Goal: Task Accomplishment & Management: Manage account settings

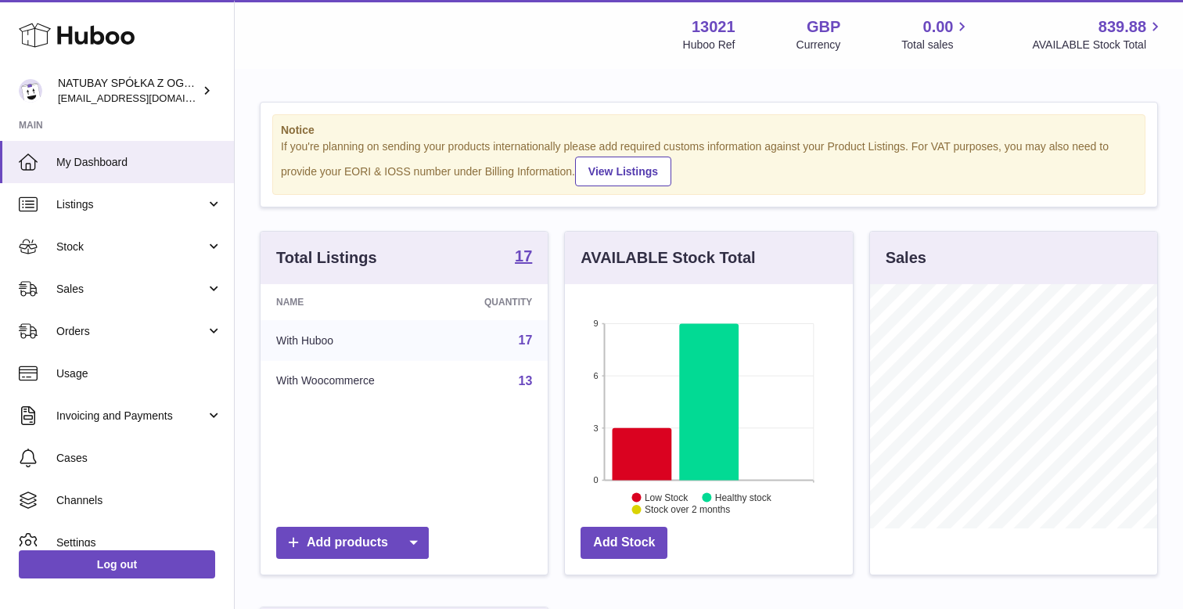
scroll to position [244, 287]
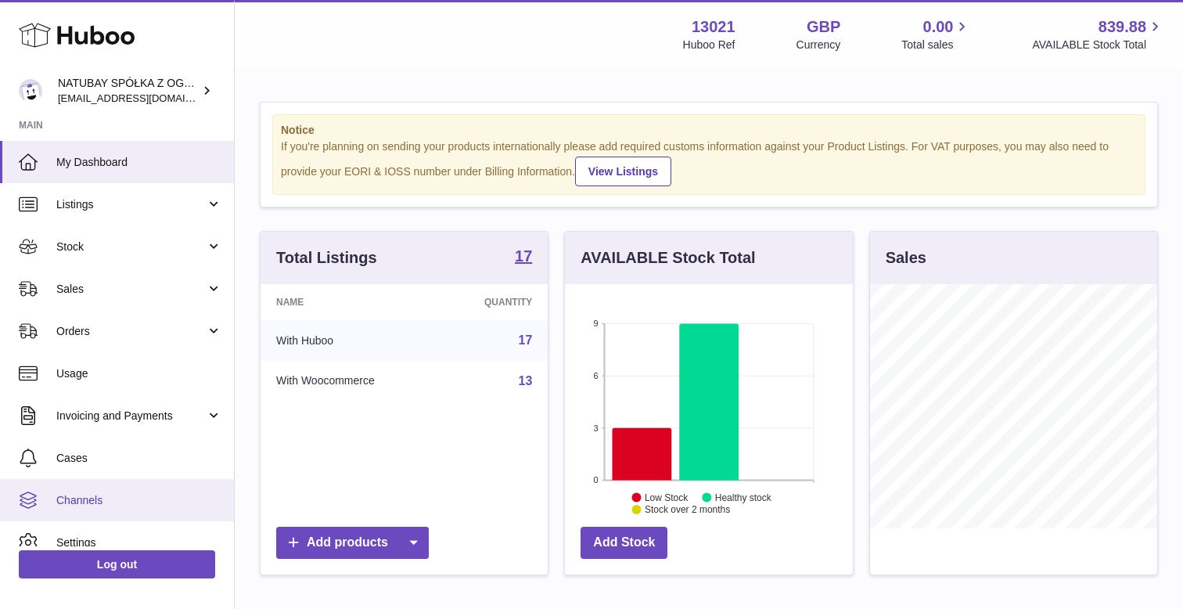
click at [103, 512] on link "Channels" at bounding box center [117, 500] width 234 height 42
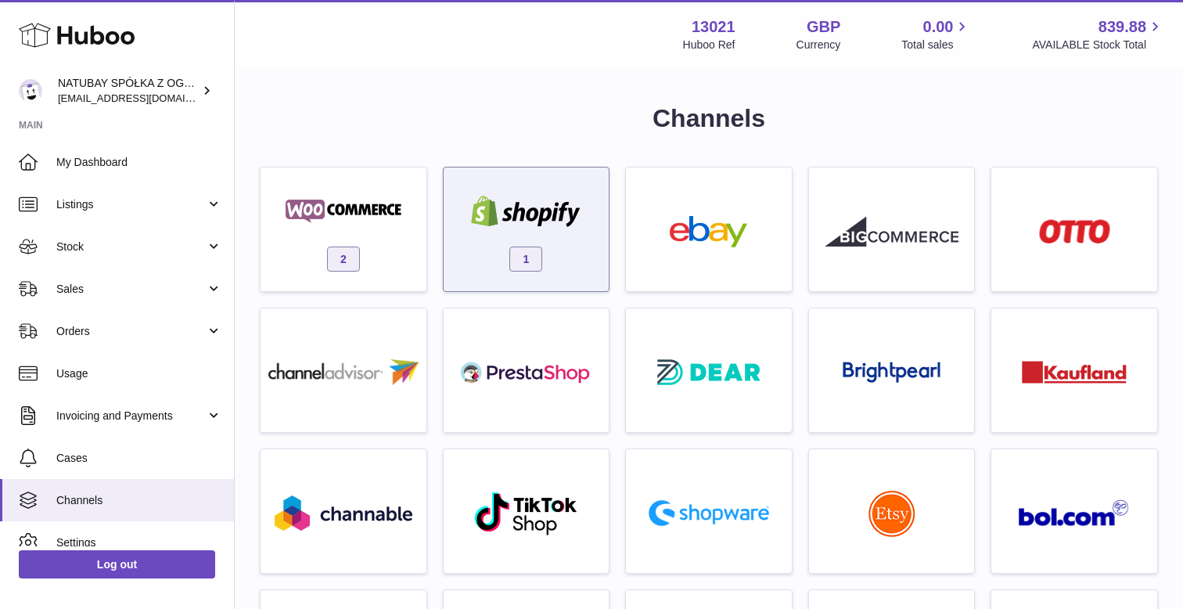
click at [532, 250] on span "1" at bounding box center [525, 258] width 33 height 25
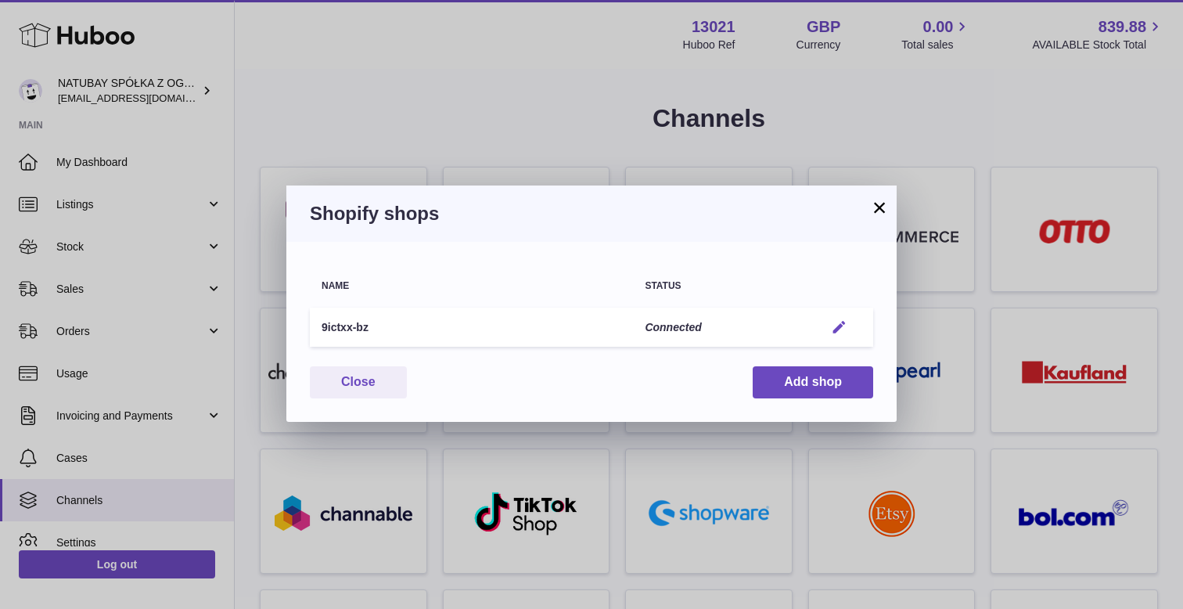
click at [836, 320] on em "button" at bounding box center [839, 327] width 16 height 16
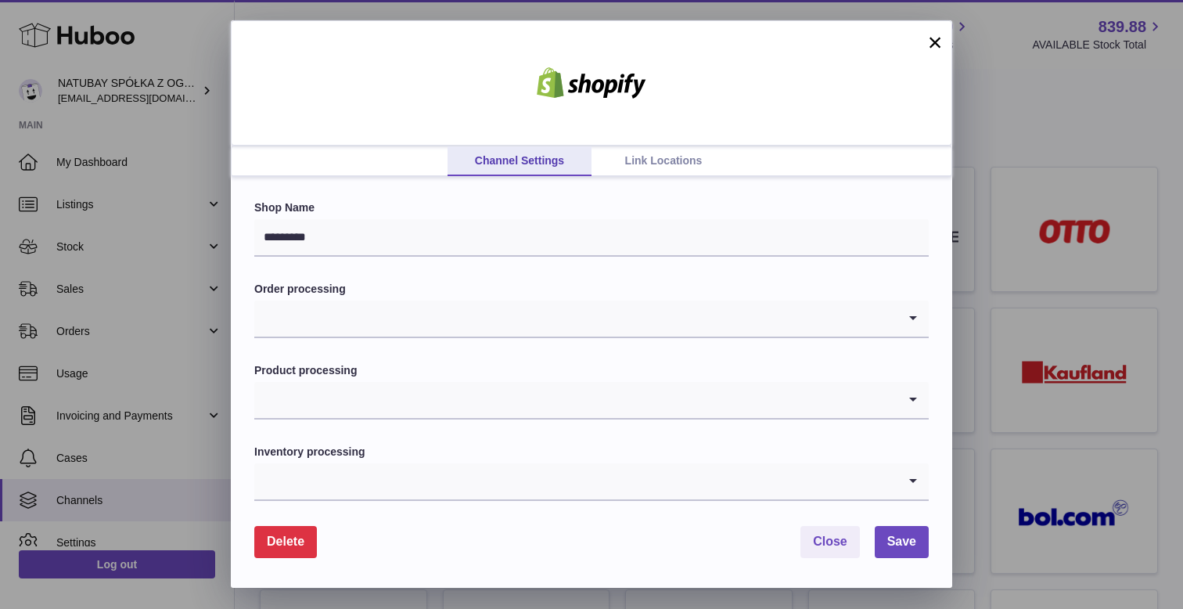
click at [650, 147] on link "Link Locations" at bounding box center [664, 161] width 144 height 30
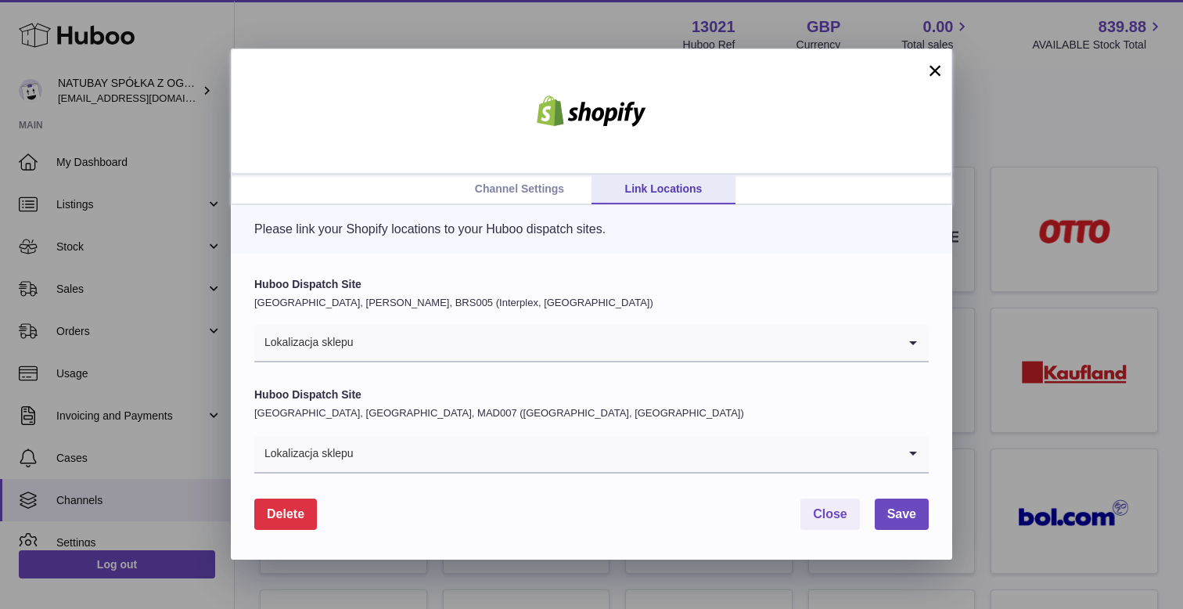
click at [477, 340] on input "Search for option" at bounding box center [625, 343] width 543 height 36
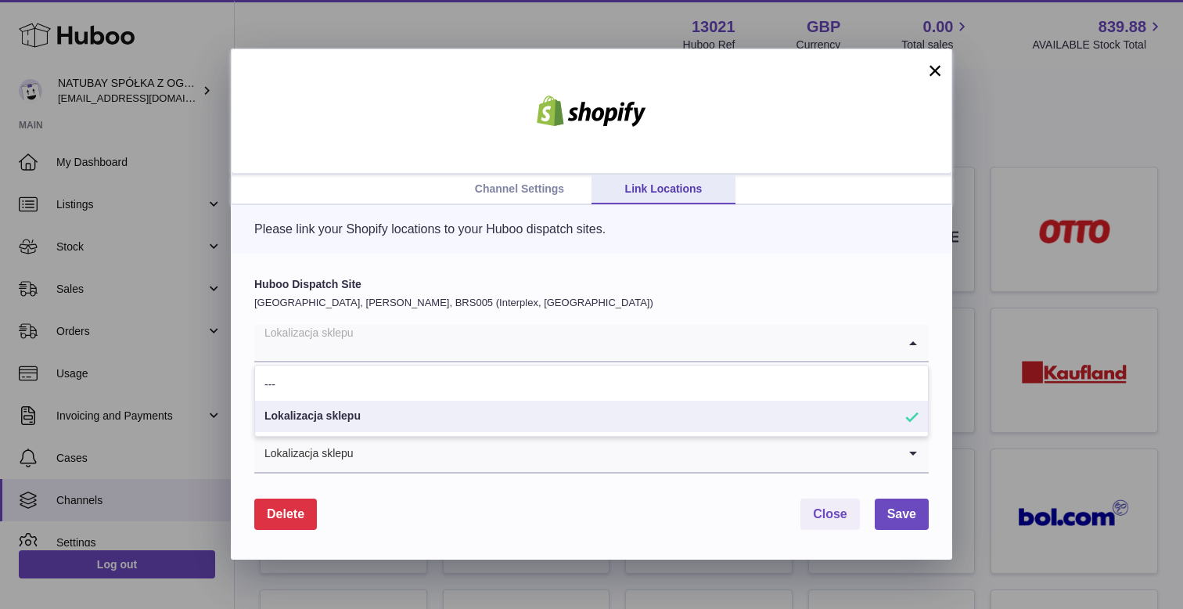
click at [498, 483] on form "Huboo Dispatch Site [GEOGRAPHIC_DATA], [PERSON_NAME], BRS005 (Interplex, [GEOGR…" at bounding box center [591, 404] width 674 height 254
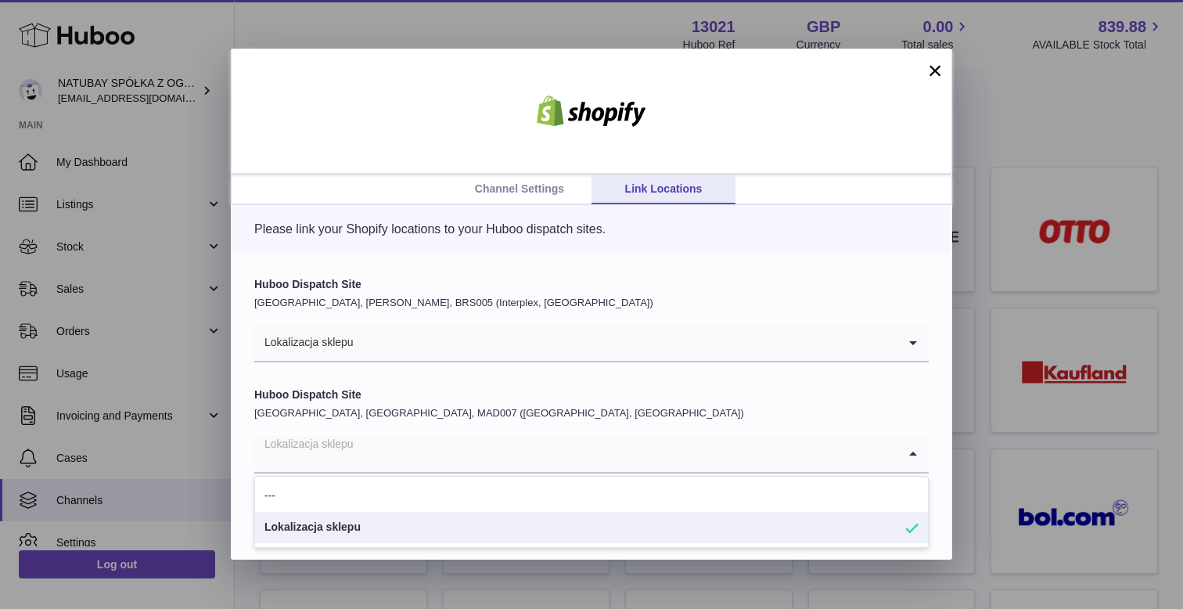
click at [495, 451] on input "Search for option" at bounding box center [575, 454] width 643 height 36
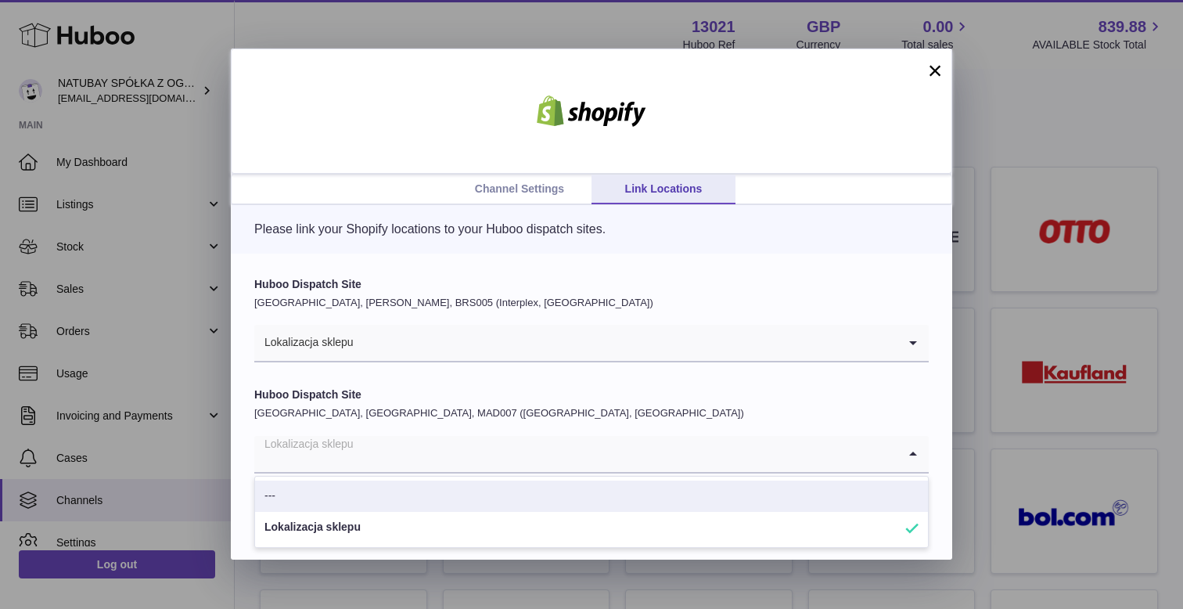
click at [520, 273] on div "Huboo Dispatch Site [GEOGRAPHIC_DATA], [PERSON_NAME], BRS005 (Interplex, [GEOGR…" at bounding box center [591, 407] width 721 height 307
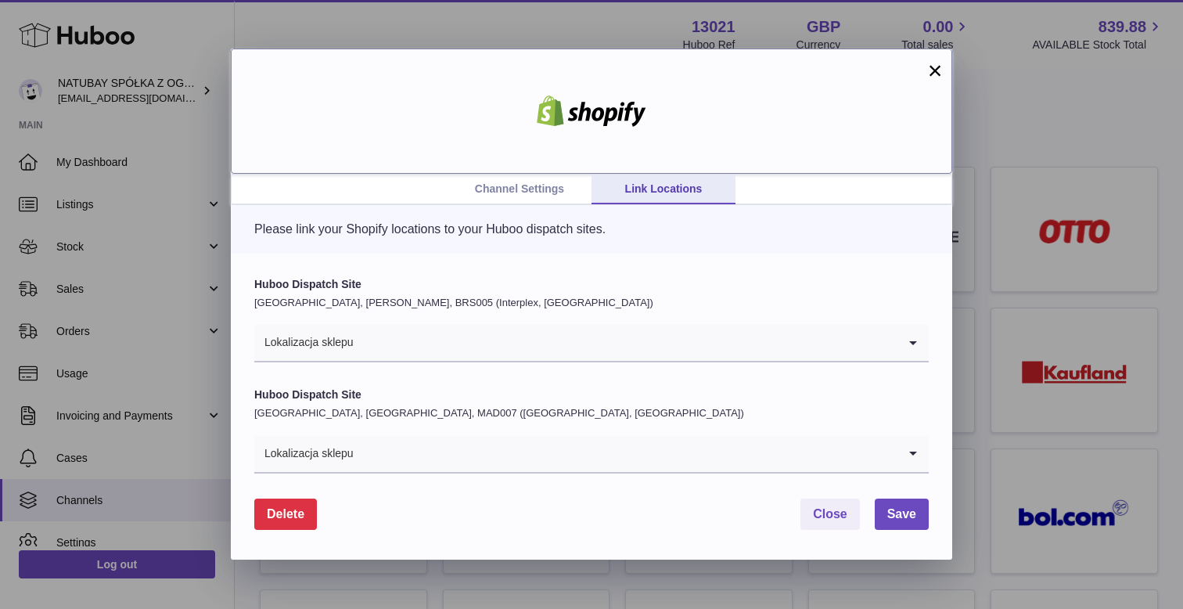
click at [383, 95] on div at bounding box center [591, 111] width 721 height 125
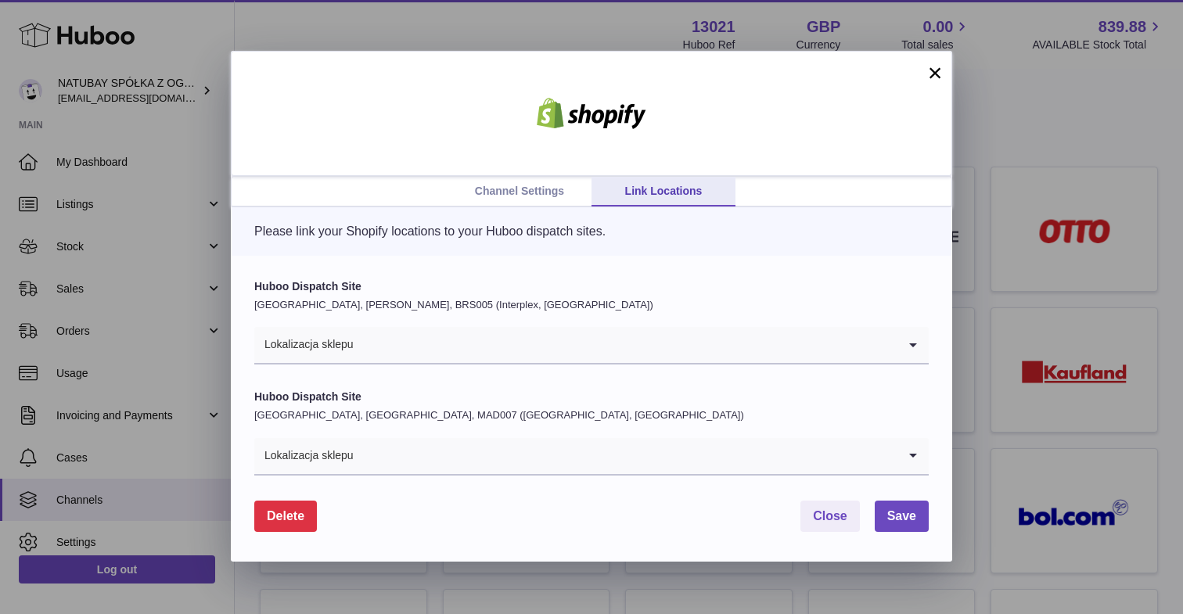
click at [500, 192] on link "Channel Settings" at bounding box center [520, 192] width 144 height 30
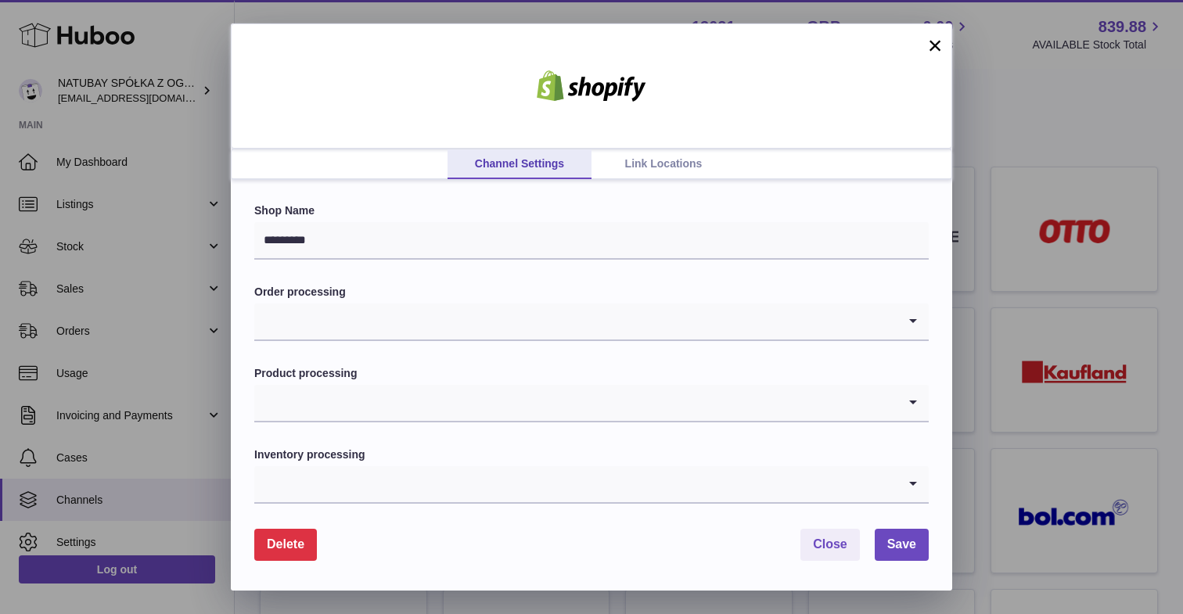
click at [652, 164] on link "Link Locations" at bounding box center [664, 164] width 144 height 30
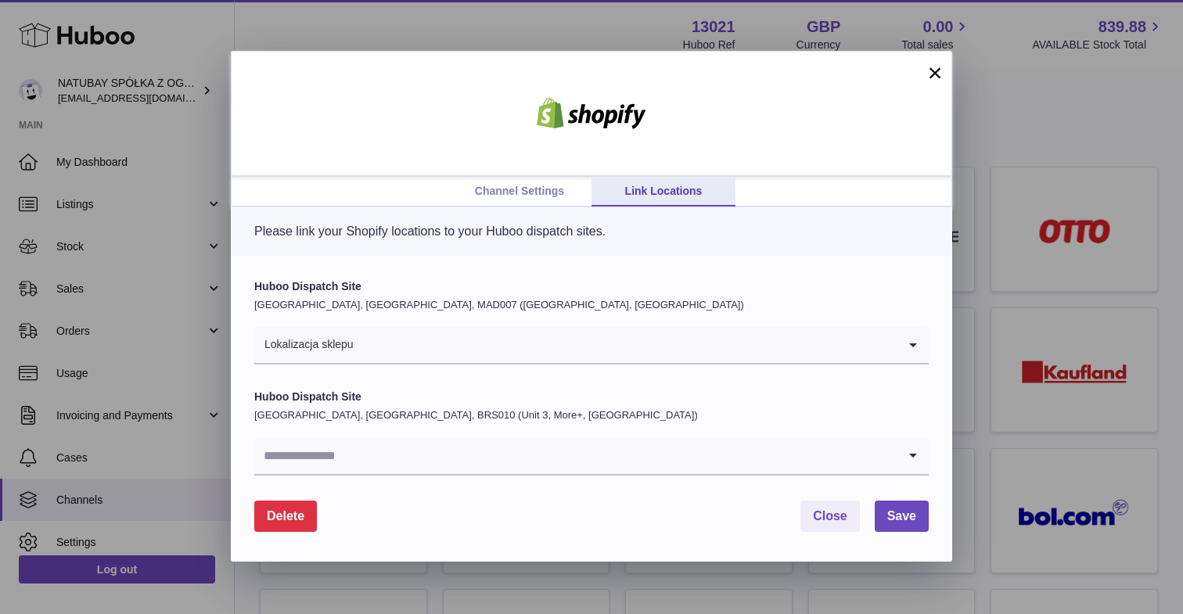
click at [367, 448] on input "Search for option" at bounding box center [575, 456] width 643 height 36
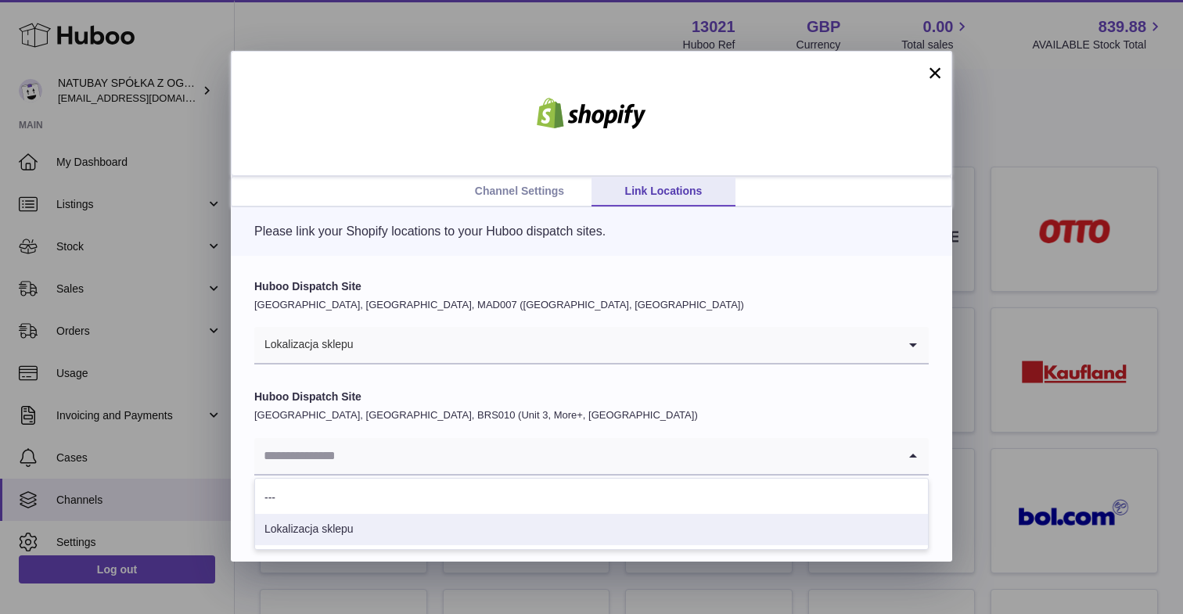
click at [352, 528] on li "Lokalizacja sklepu" at bounding box center [591, 529] width 673 height 31
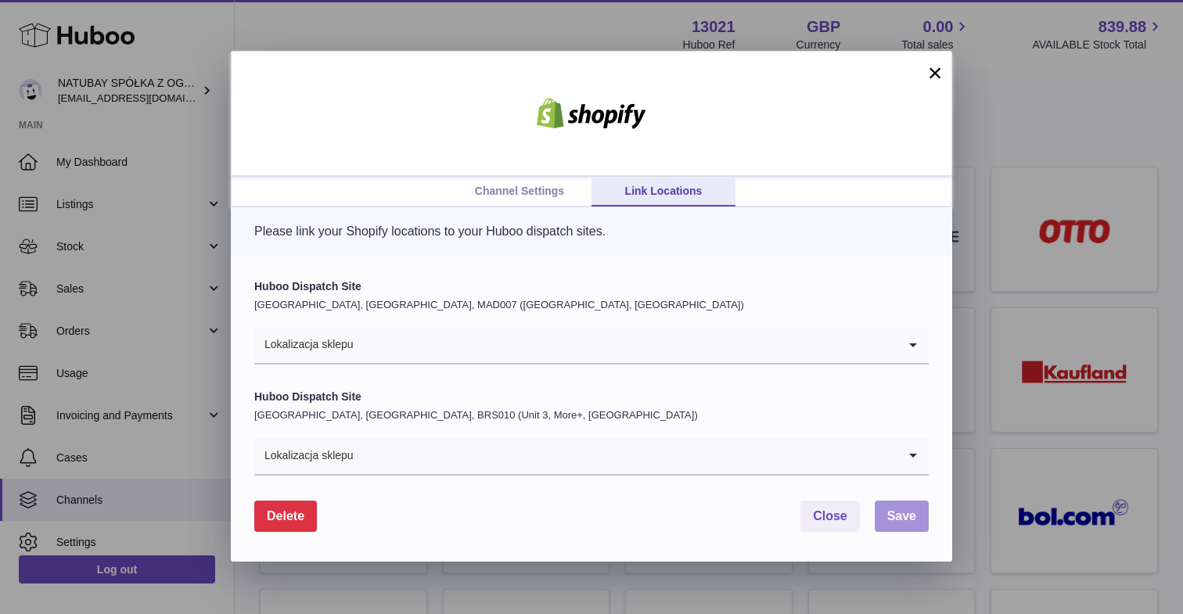
click at [893, 516] on span "Save" at bounding box center [901, 515] width 29 height 13
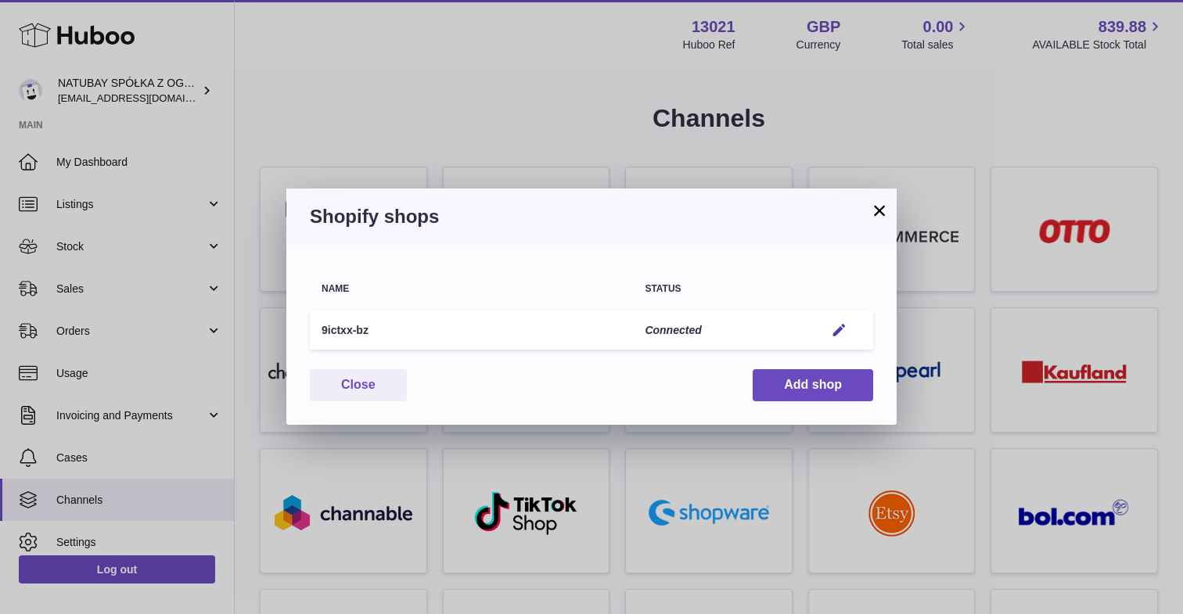
click at [878, 213] on button "×" at bounding box center [879, 210] width 19 height 19
